Goal: Information Seeking & Learning: Learn about a topic

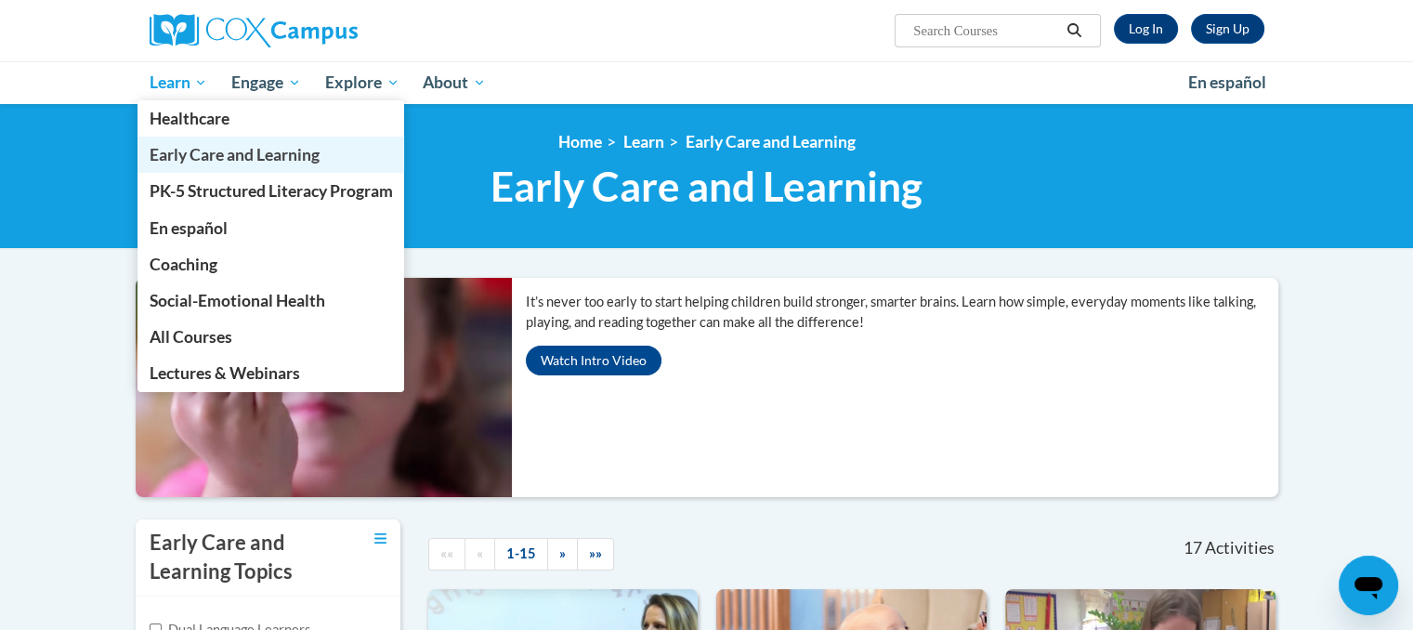
click at [205, 151] on span "Early Care and Learning" at bounding box center [234, 155] width 170 height 20
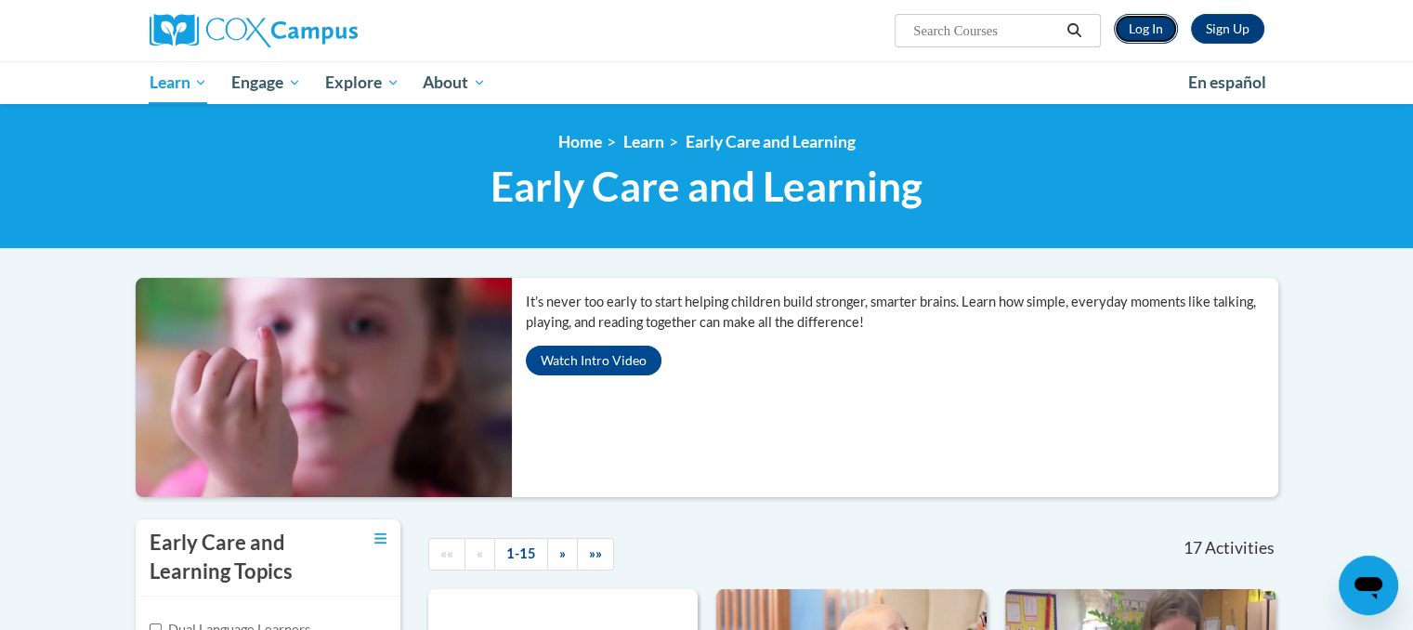
click at [1151, 23] on link "Log In" at bounding box center [1146, 29] width 64 height 30
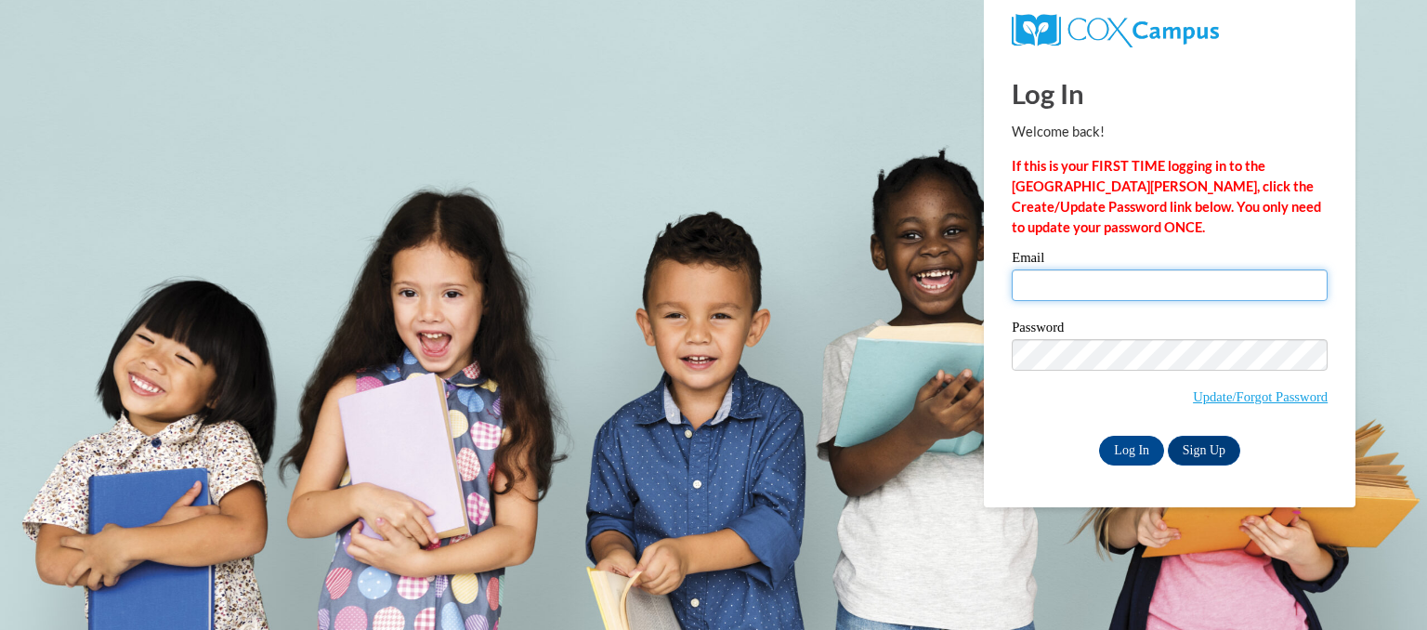
click at [1101, 276] on input "Email" at bounding box center [1169, 285] width 316 height 32
type input "jezreelgraces@gmail.com"
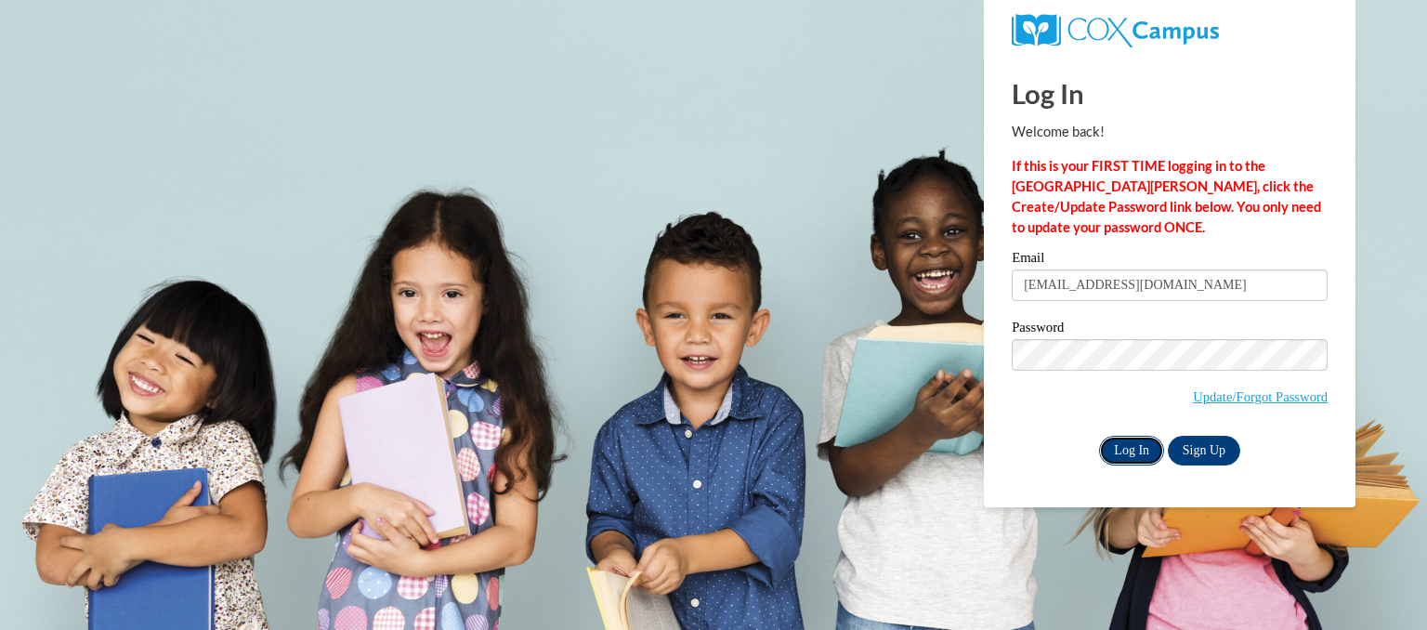
click at [1146, 457] on input "Log In" at bounding box center [1131, 451] width 65 height 30
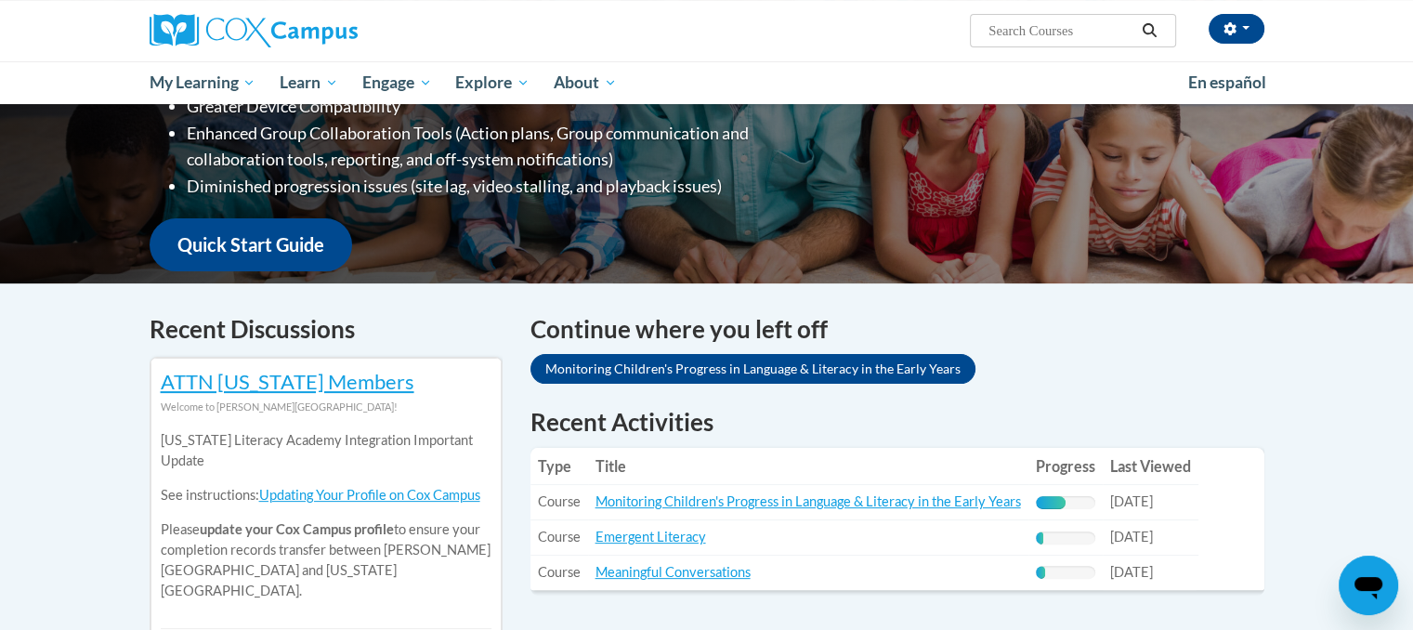
scroll to position [385, 0]
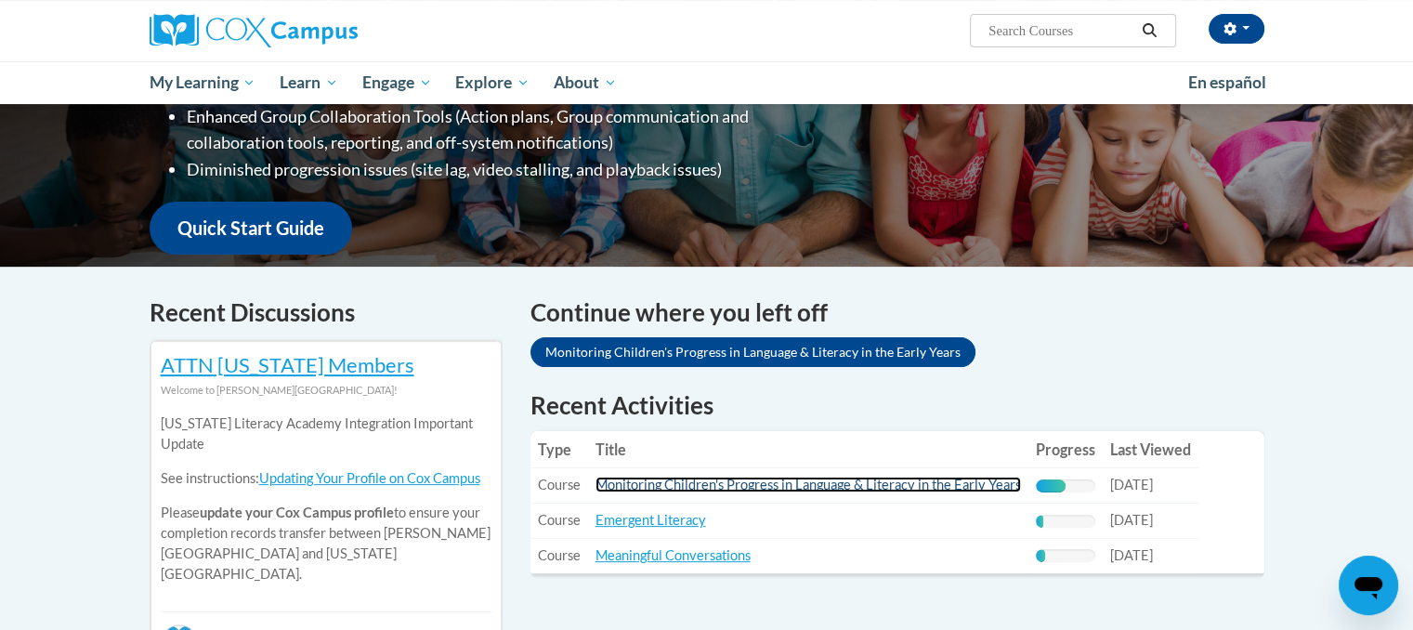
click at [982, 476] on link "Monitoring Children's Progress in Language & Literacy in the Early Years" at bounding box center [807, 484] width 425 height 16
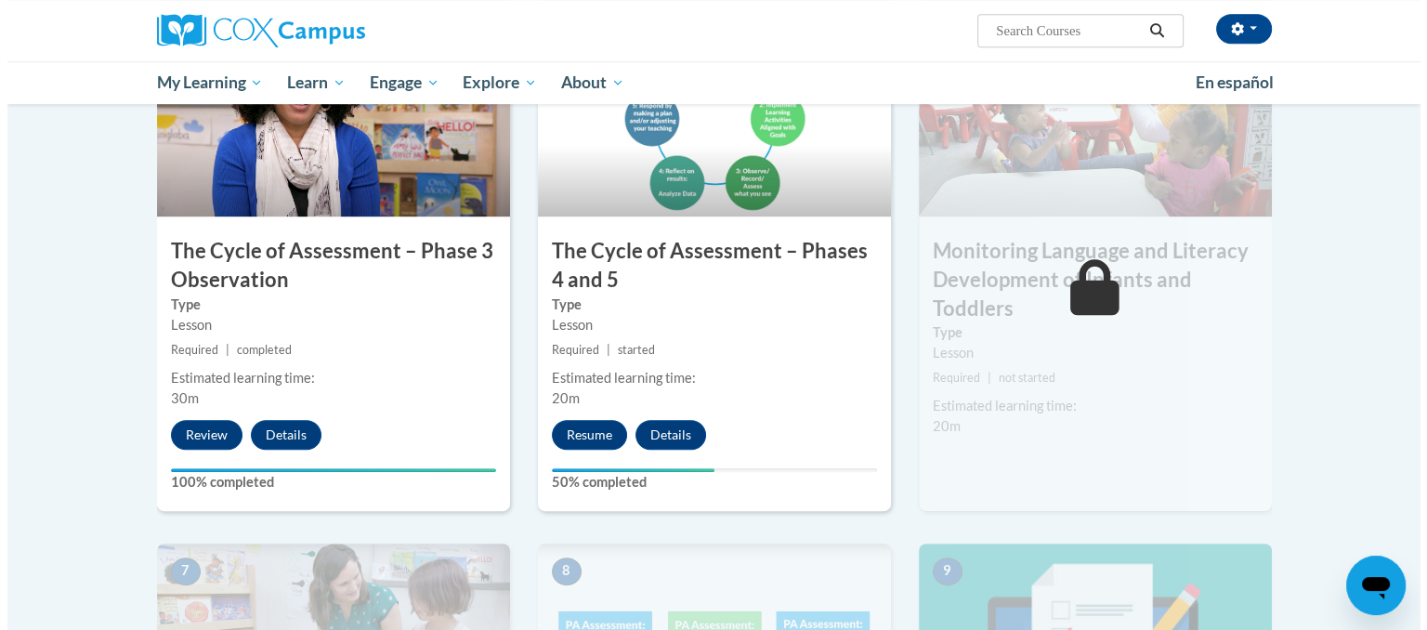
scroll to position [1005, 0]
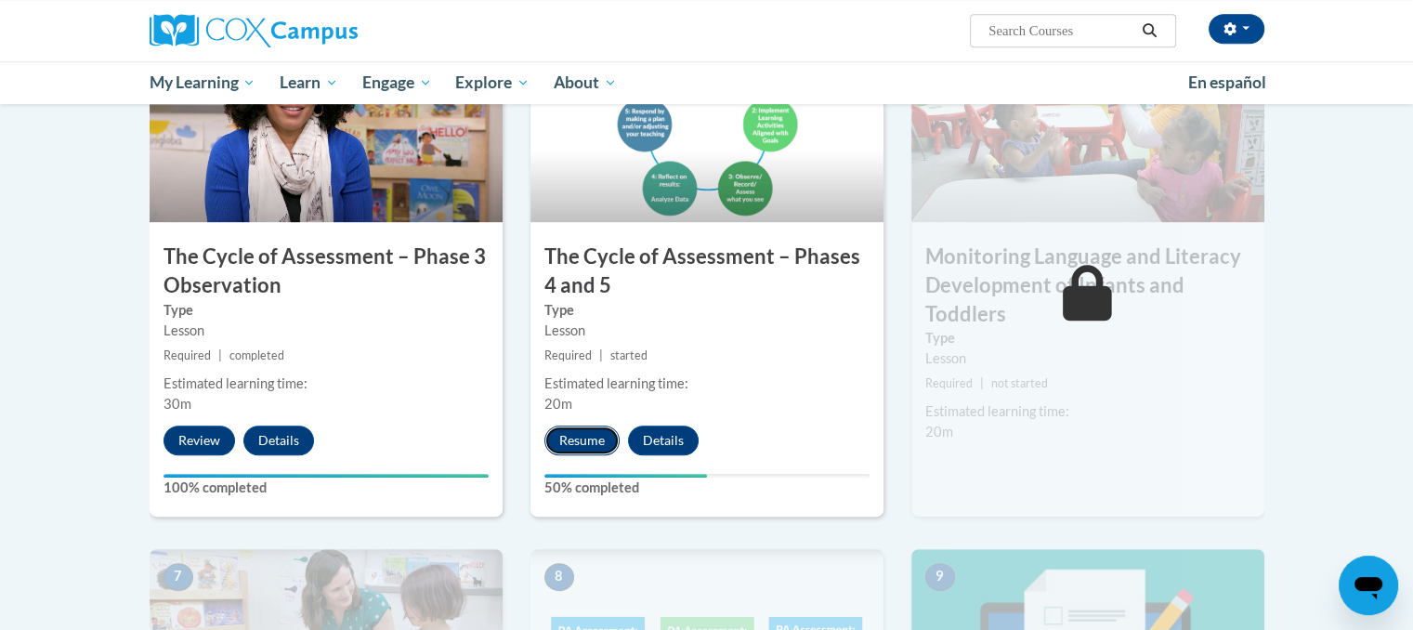
click at [599, 432] on button "Resume" at bounding box center [581, 440] width 75 height 30
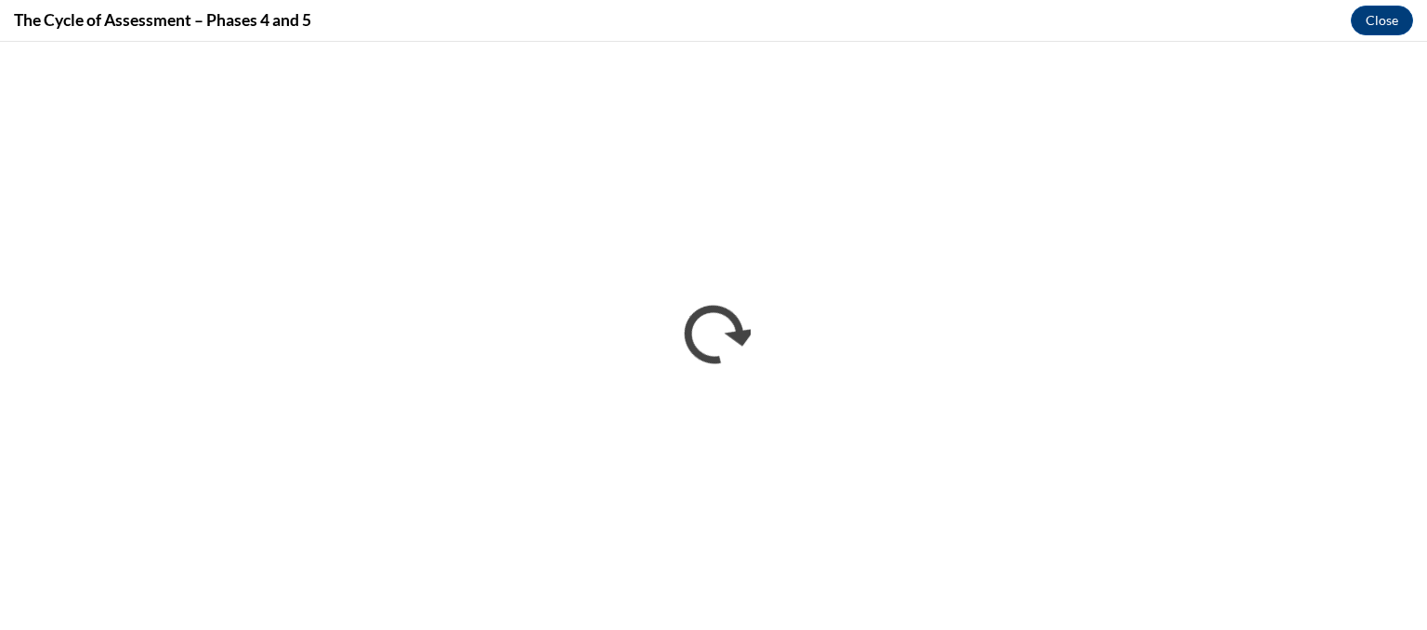
scroll to position [0, 0]
click at [1353, 23] on button "Close" at bounding box center [1381, 21] width 62 height 30
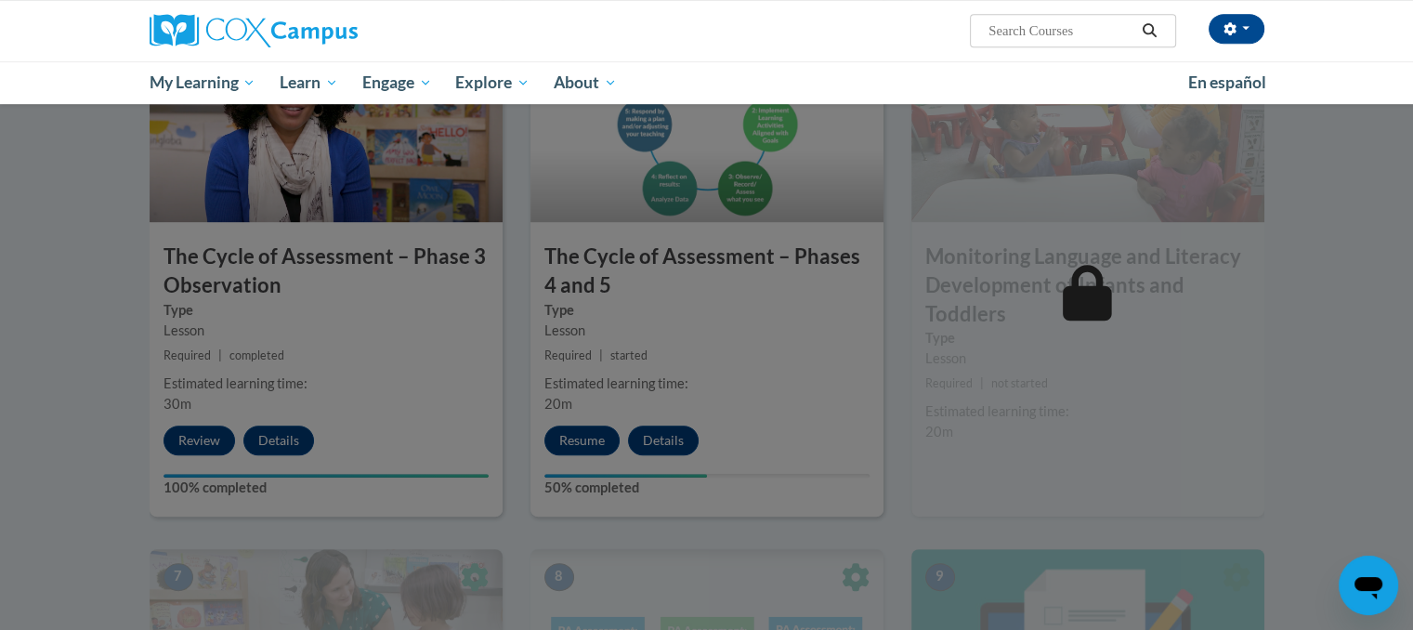
click at [684, 357] on div at bounding box center [706, 315] width 1413 height 630
click at [1362, 285] on div at bounding box center [706, 315] width 1413 height 630
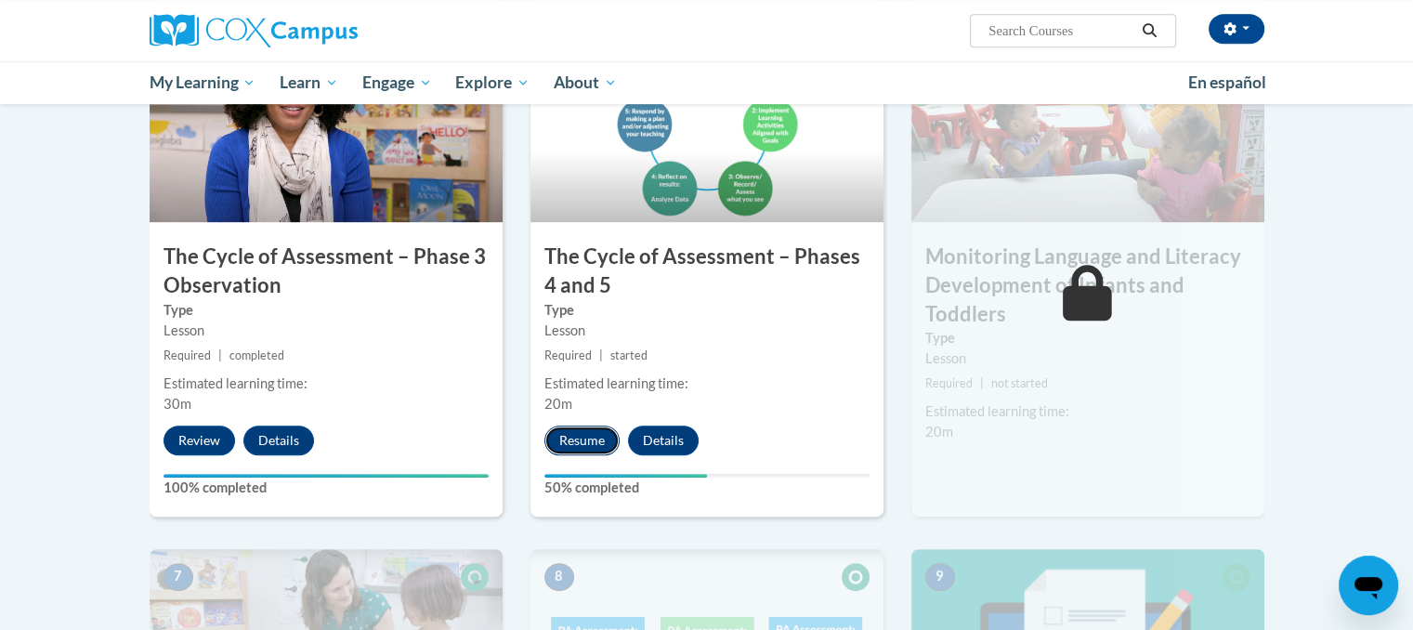
click at [597, 439] on button "Resume" at bounding box center [581, 440] width 75 height 30
